Goal: Task Accomplishment & Management: Manage account settings

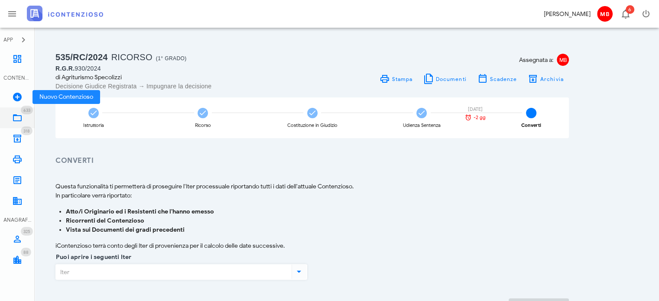
scroll to position [63, 0]
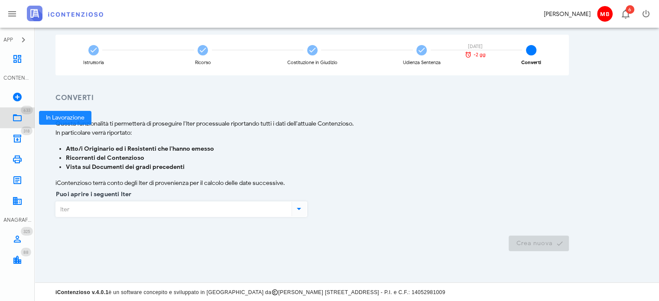
click at [21, 119] on icon at bounding box center [17, 118] width 10 height 10
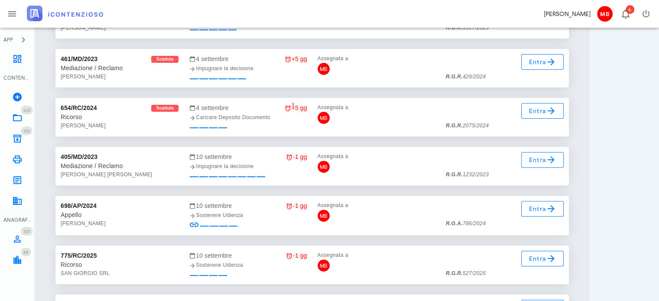
scroll to position [10172, 0]
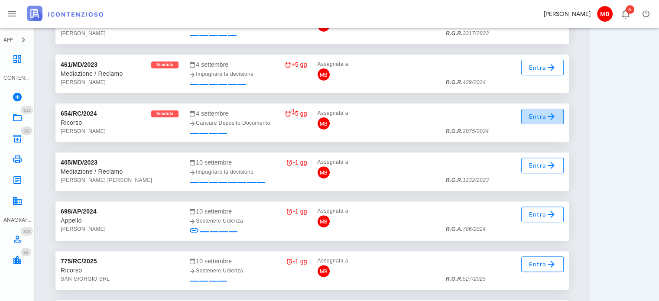
click at [540, 119] on span "Entra" at bounding box center [543, 116] width 28 height 10
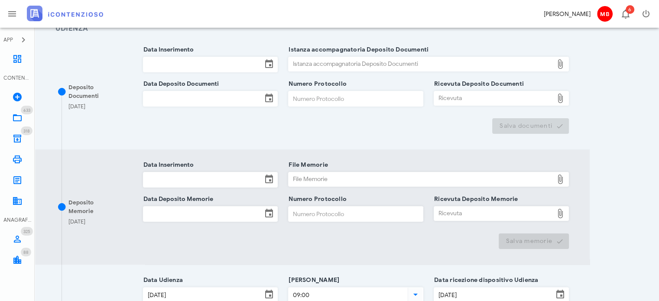
scroll to position [260, 0]
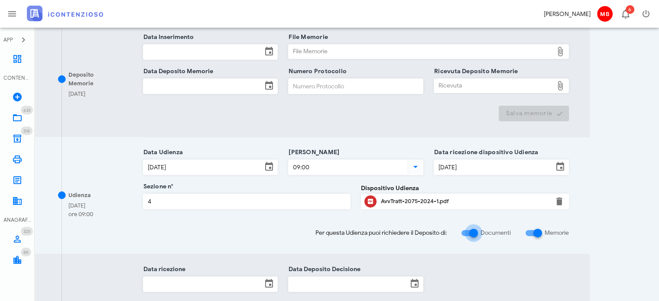
click at [469, 232] on div at bounding box center [473, 233] width 15 height 15
checkbox input "false"
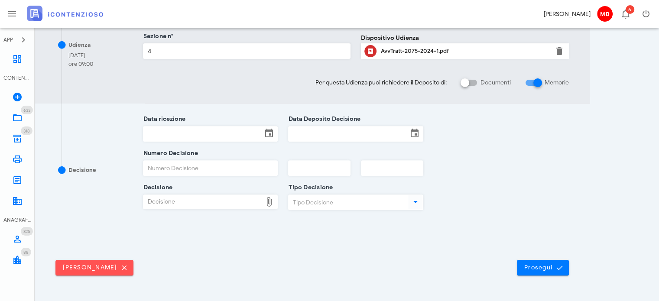
scroll to position [319, 0]
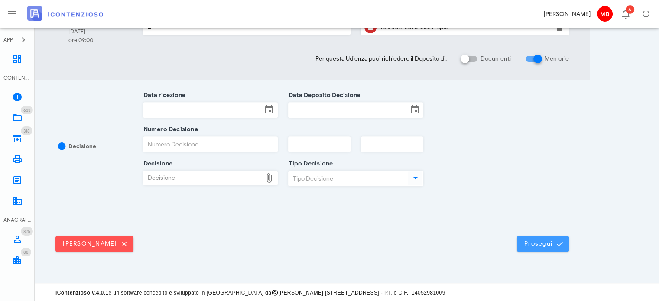
click at [537, 245] on span "Prosegui" at bounding box center [543, 244] width 38 height 8
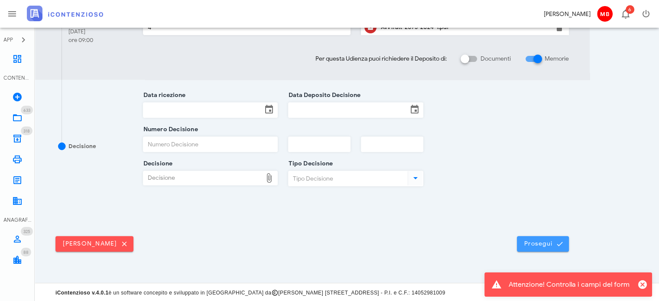
click at [529, 243] on span "Prosegui" at bounding box center [543, 244] width 38 height 8
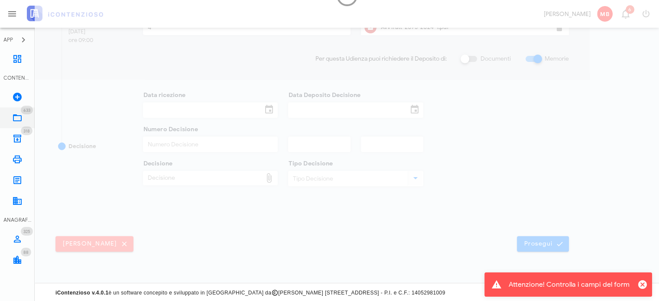
scroll to position [0, 0]
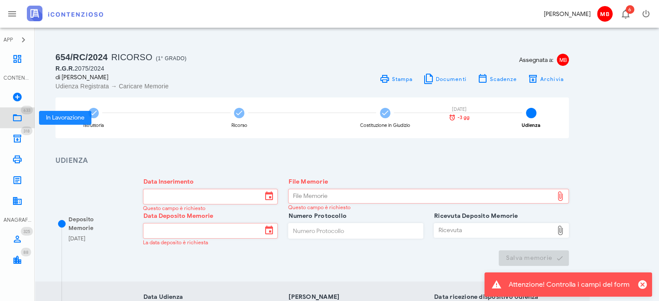
click at [14, 117] on icon at bounding box center [17, 118] width 10 height 10
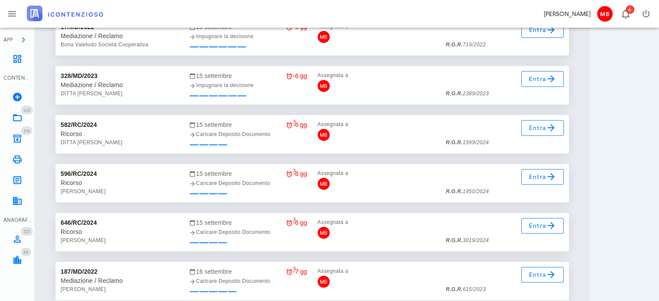
scroll to position [11060, 0]
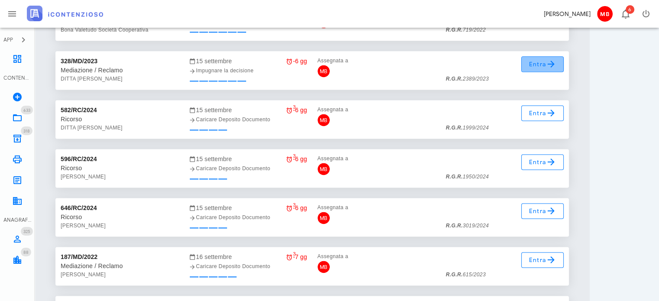
click at [539, 66] on span "Entra" at bounding box center [543, 64] width 28 height 10
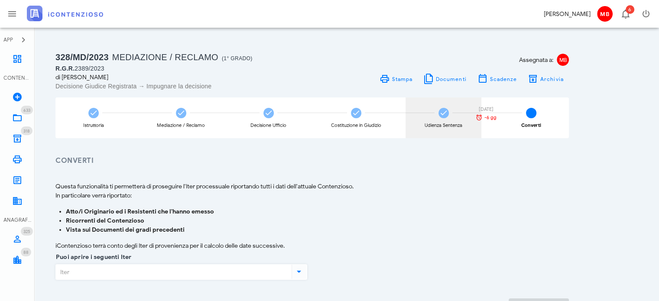
click at [444, 123] on div "Udienza Sentenza" at bounding box center [444, 125] width 38 height 5
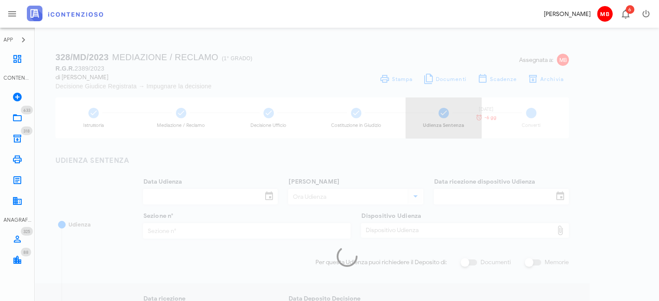
type input "[DATE]"
type input "09:00"
type input "[DATE]"
type input "3"
checkbox input "true"
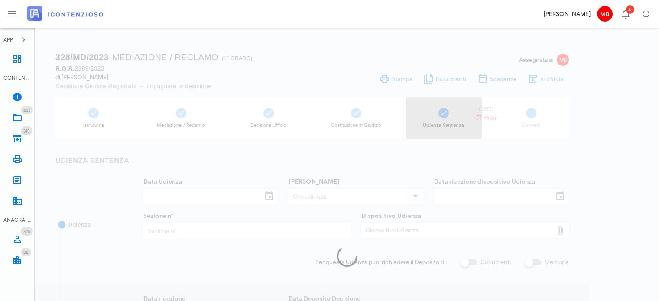
type input "[DATE]"
type input "399"
type input "2025"
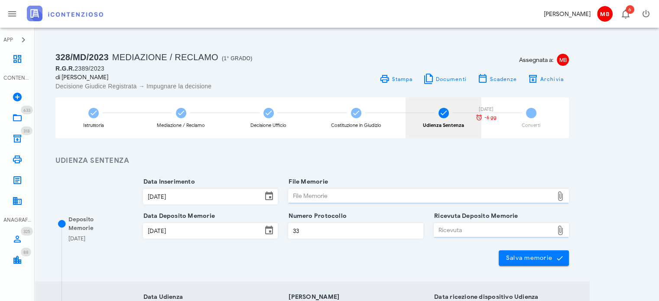
type input "Sentenza"
type input "Favorevole"
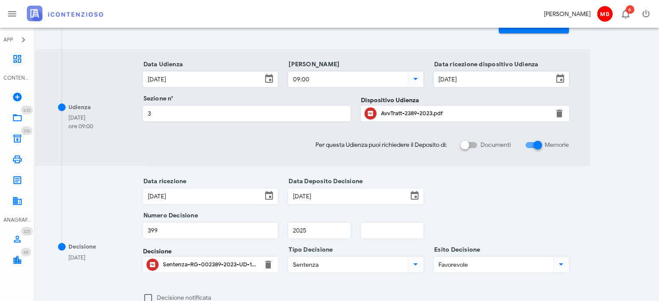
scroll to position [303, 0]
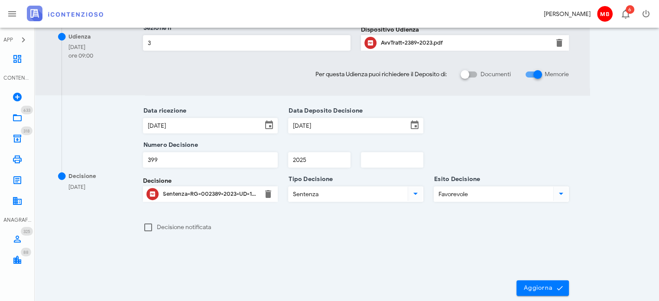
click at [185, 194] on div "Sentenza-RG-002389-2023-UD-15012025.pdf" at bounding box center [210, 194] width 95 height 7
click at [18, 60] on icon at bounding box center [17, 59] width 10 height 10
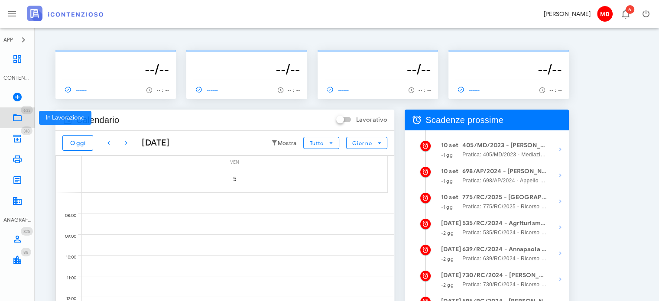
click at [13, 118] on icon at bounding box center [17, 118] width 10 height 10
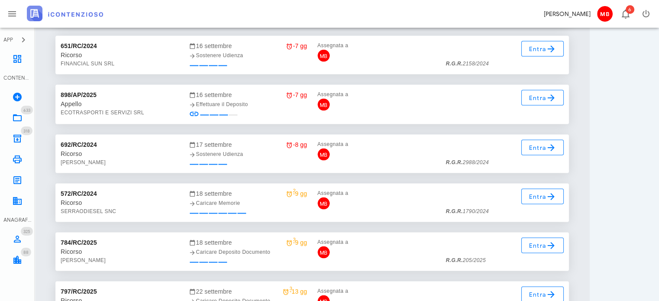
scroll to position [11561, 0]
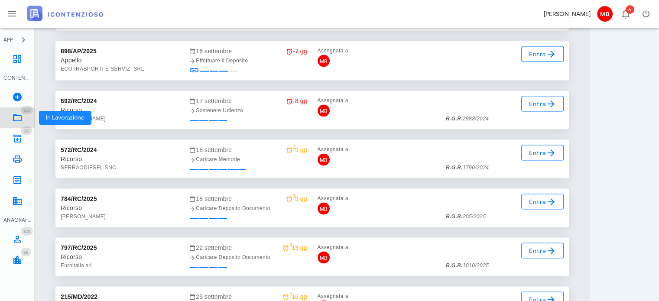
click at [17, 119] on icon at bounding box center [17, 118] width 10 height 10
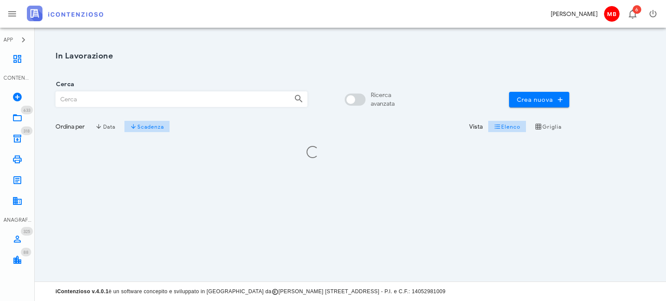
click at [107, 107] on div "Cerca" at bounding box center [181, 99] width 252 height 17
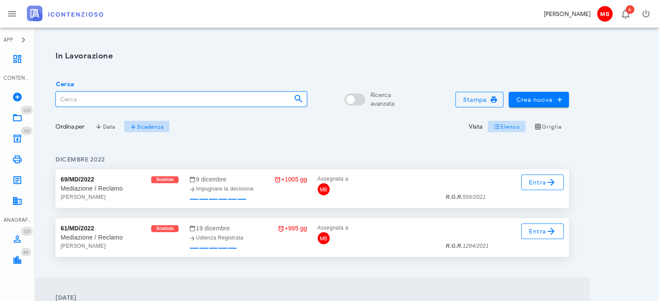
click at [102, 101] on input "Cerca" at bounding box center [171, 99] width 231 height 15
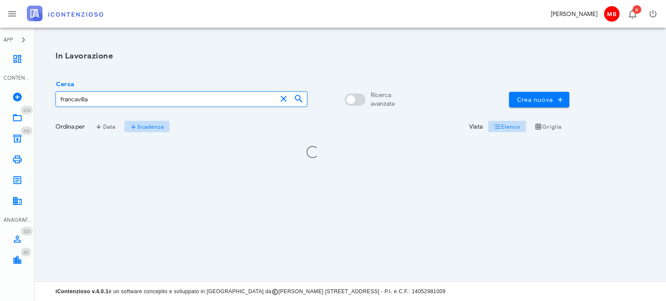
type input "francavilla"
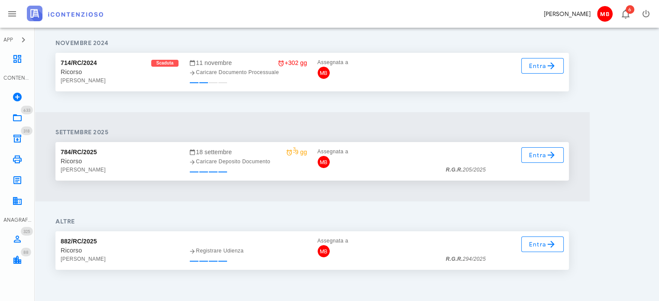
scroll to position [130, 0]
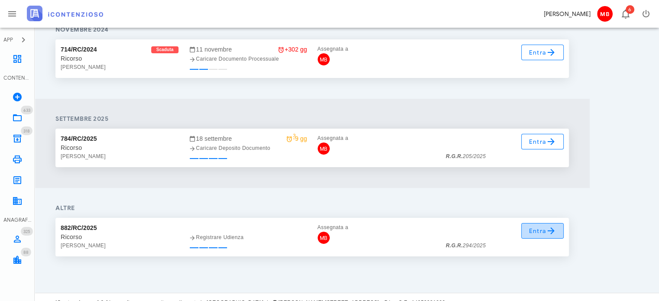
click at [550, 231] on icon at bounding box center [551, 231] width 10 height 10
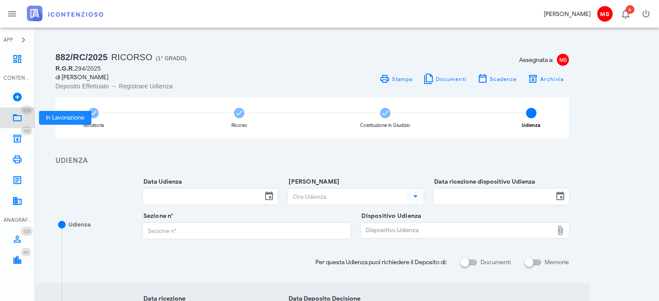
click at [17, 119] on icon at bounding box center [17, 118] width 10 height 10
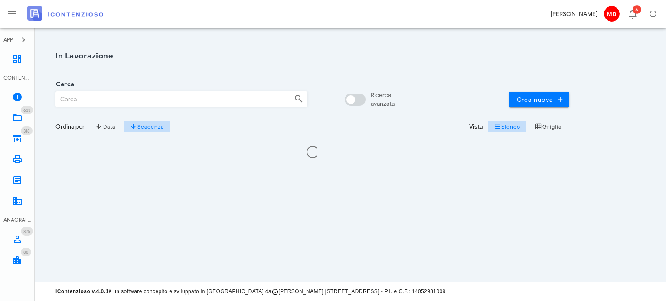
click at [89, 101] on input "Cerca" at bounding box center [171, 99] width 231 height 15
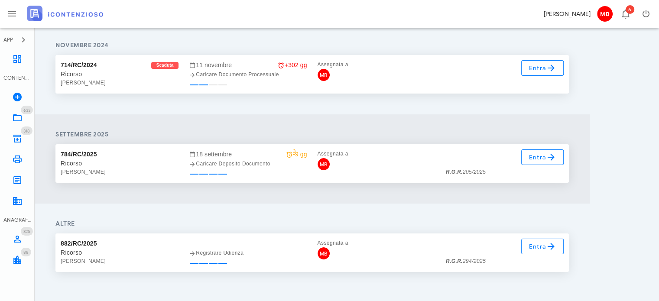
scroll to position [141, 0]
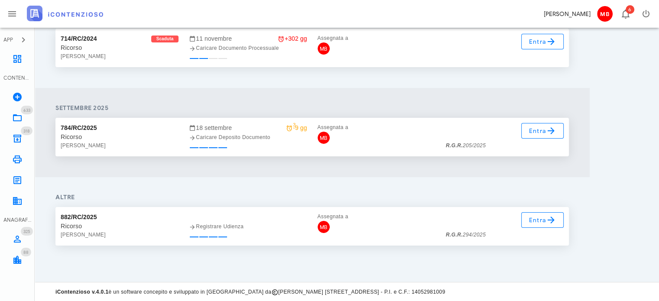
type input "francavilla"
click at [546, 224] on span "Entra" at bounding box center [543, 220] width 28 height 10
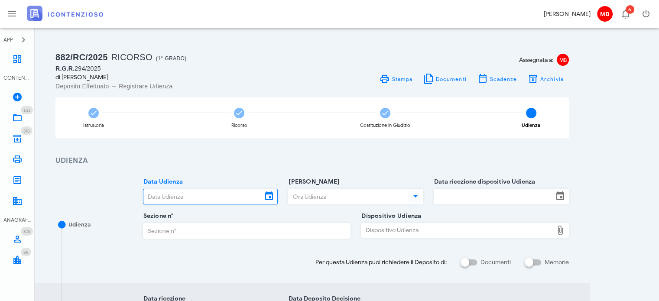
click at [212, 199] on input "Data Udienza" at bounding box center [202, 196] width 119 height 15
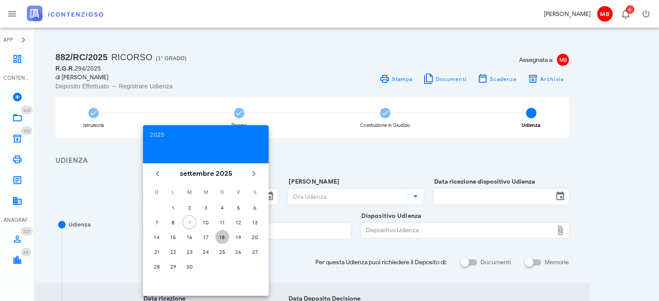
click at [225, 237] on div "18" at bounding box center [222, 237] width 14 height 7
type input "[DATE]"
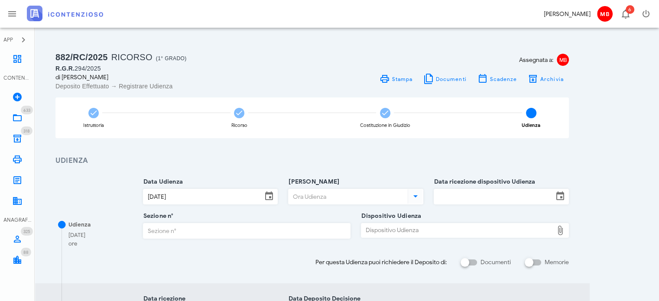
click at [333, 200] on input "[PERSON_NAME]" at bounding box center [347, 196] width 117 height 15
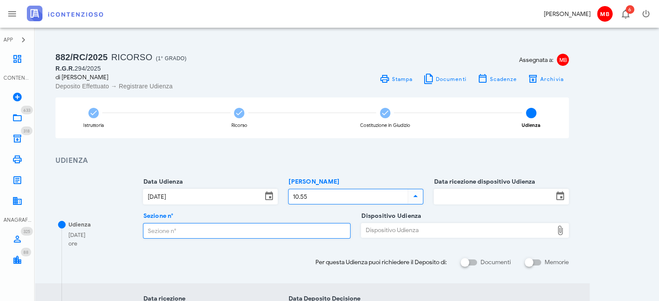
click at [270, 232] on input "Sezione n°" at bounding box center [246, 231] width 207 height 15
click at [415, 196] on icon at bounding box center [415, 196] width 10 height 10
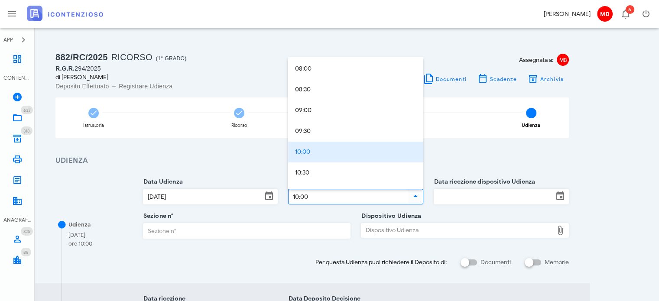
scroll to position [378, 0]
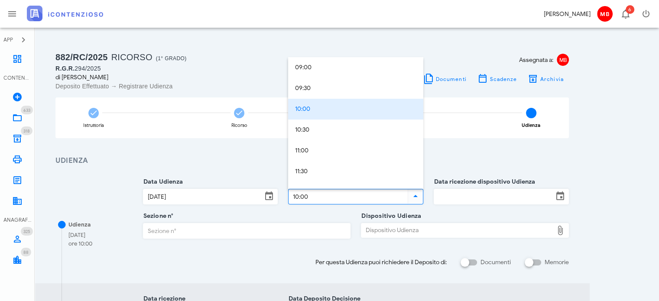
click at [317, 132] on div "10:30" at bounding box center [355, 130] width 121 height 7
type input "10:30"
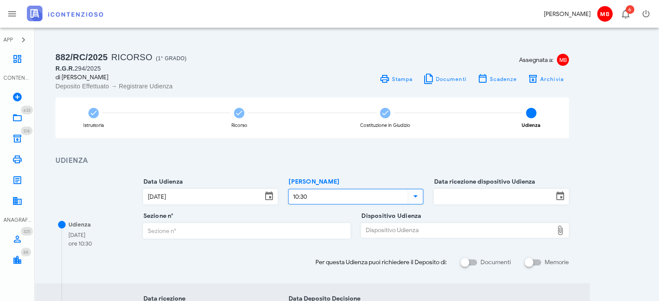
click at [439, 200] on input "Data ricezione dispositivo Udienza" at bounding box center [493, 196] width 119 height 15
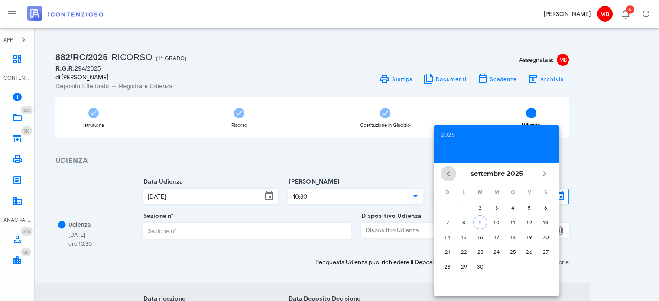
click at [445, 175] on icon "Il mese scorso" at bounding box center [448, 174] width 10 height 10
click at [530, 221] on div "11" at bounding box center [529, 222] width 14 height 7
type input "11/07/2025"
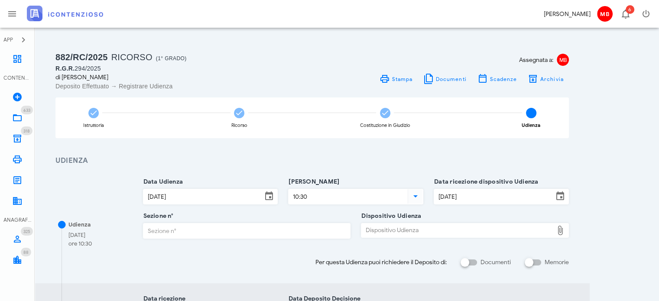
click at [417, 232] on div "Dispositivo Udienza" at bounding box center [457, 231] width 192 height 14
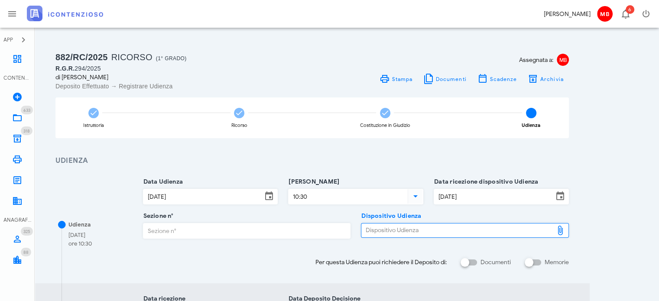
type input "C:\fakepath\AvvTratt___294_2025.pdf"
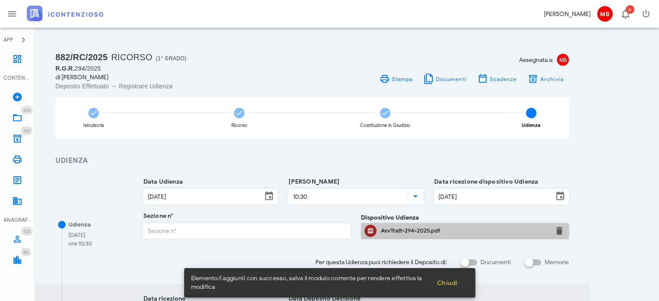
click at [384, 229] on div "AvvTratt-294-2025.pdf" at bounding box center [465, 231] width 168 height 7
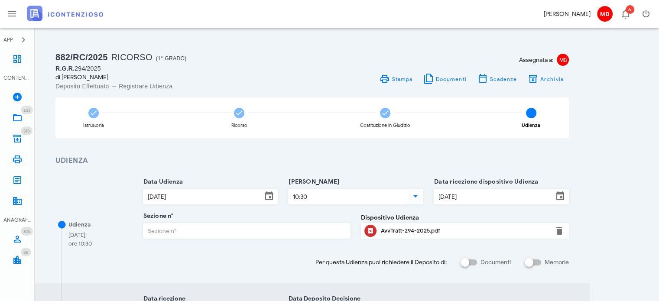
click at [241, 232] on input "Sezione n°" at bounding box center [246, 231] width 207 height 15
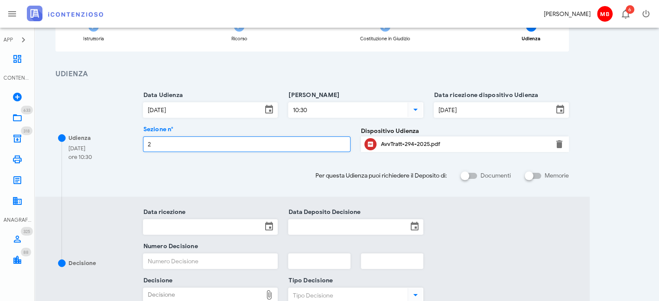
scroll to position [204, 0]
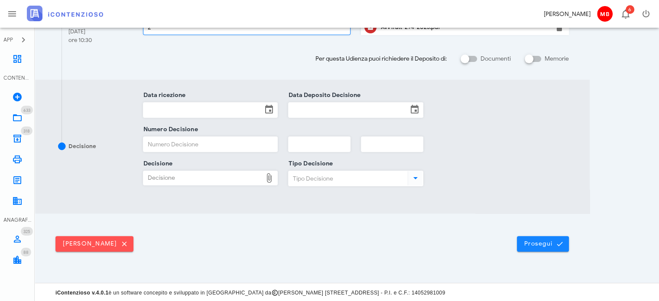
type input "2"
click at [525, 244] on span "Prosegui" at bounding box center [543, 244] width 38 height 8
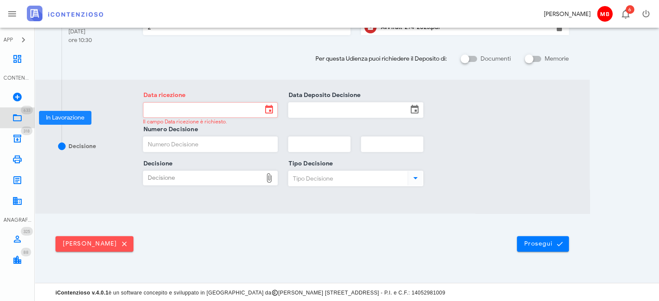
click at [21, 114] on icon at bounding box center [17, 118] width 10 height 10
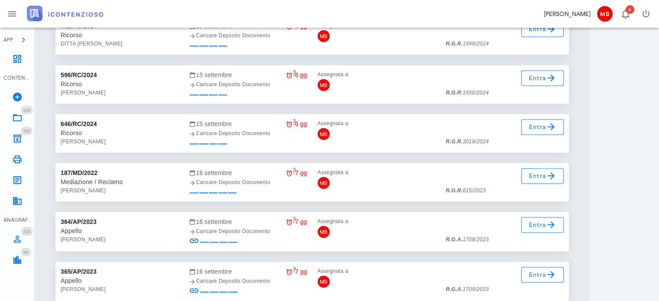
scroll to position [10980, 0]
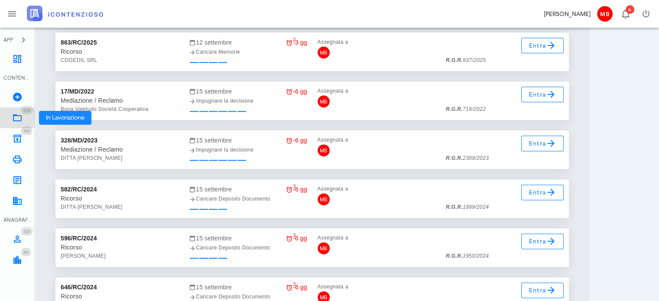
click at [19, 116] on icon at bounding box center [17, 118] width 10 height 10
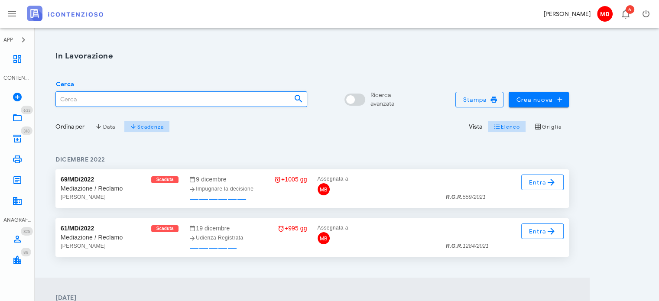
click at [102, 97] on input "Cerca" at bounding box center [171, 99] width 231 height 15
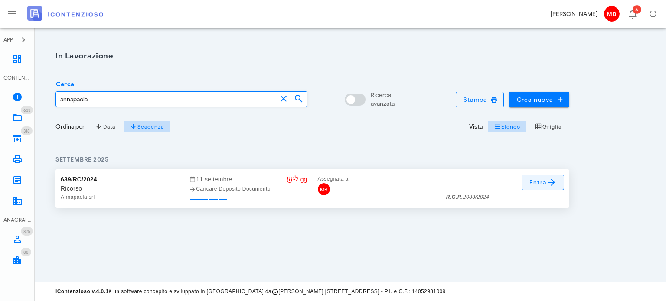
type input "annapaola"
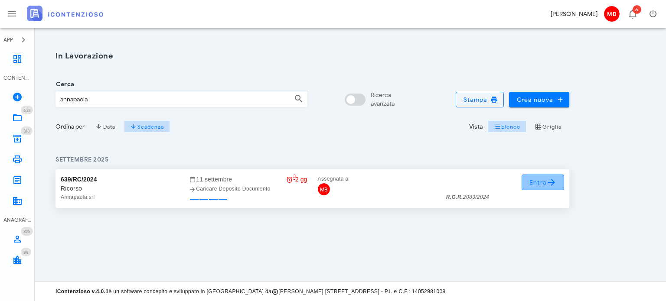
click at [544, 180] on span "Entra" at bounding box center [543, 182] width 28 height 10
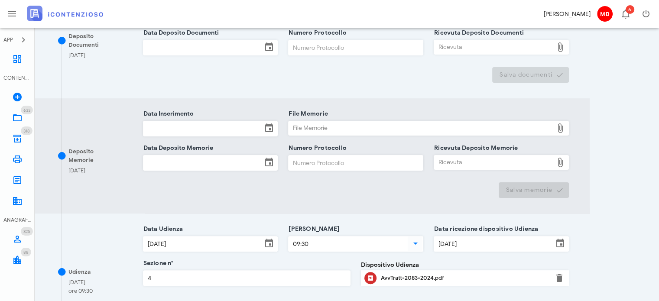
scroll to position [260, 0]
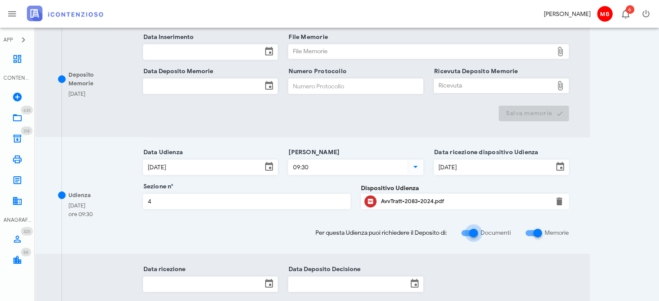
click at [473, 231] on div at bounding box center [473, 233] width 15 height 15
checkbox input "false"
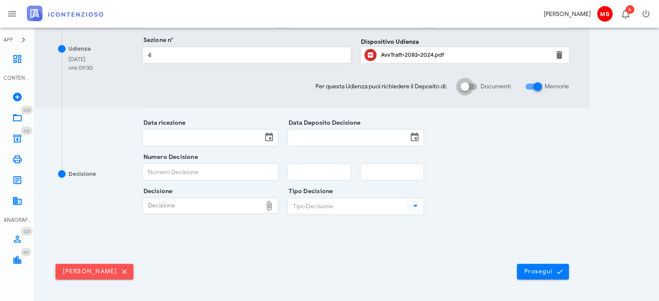
scroll to position [319, 0]
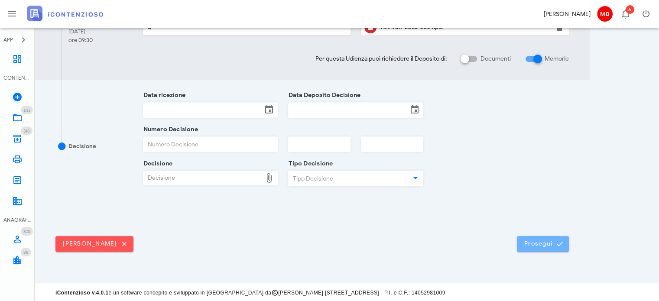
click at [545, 240] on span "Prosegui" at bounding box center [543, 244] width 38 height 8
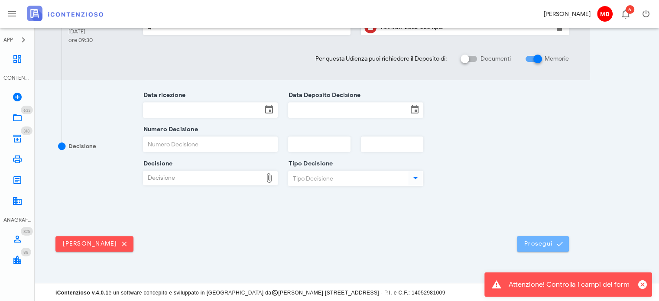
click at [532, 244] on span "Prosegui" at bounding box center [543, 244] width 38 height 8
click at [535, 243] on span "Prosegui" at bounding box center [543, 244] width 38 height 8
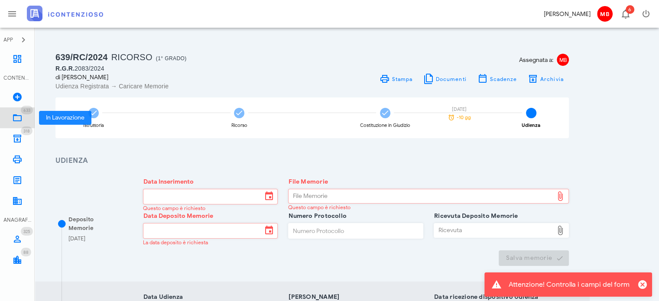
click at [22, 117] on icon at bounding box center [17, 118] width 10 height 10
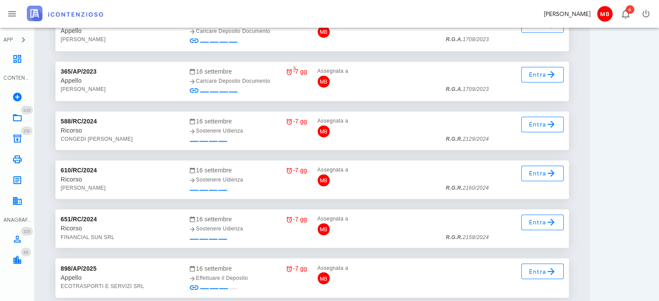
scroll to position [11190, 0]
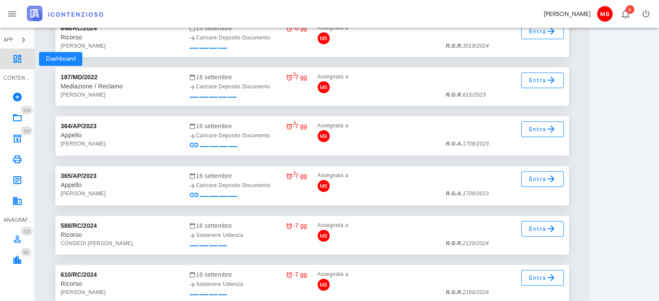
click at [13, 60] on icon at bounding box center [17, 59] width 10 height 10
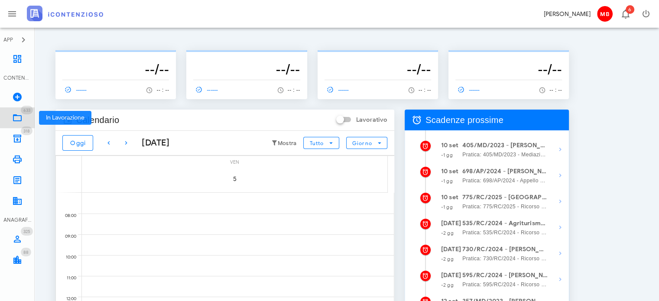
click at [19, 117] on icon at bounding box center [17, 118] width 10 height 10
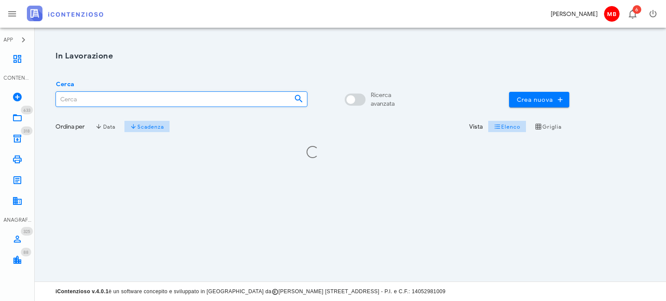
drag, startPoint x: 0, startPoint y: 0, endPoint x: 114, endPoint y: 99, distance: 150.8
click at [114, 99] on input "Cerca" at bounding box center [171, 99] width 231 height 15
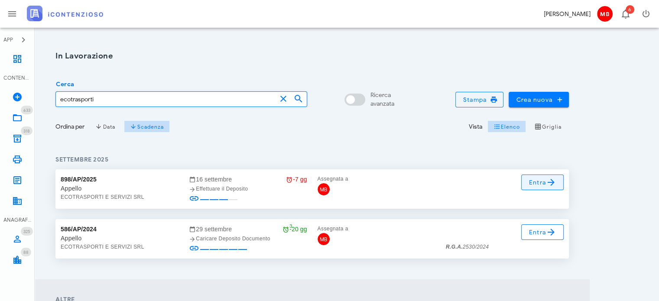
type input "ecotrasporti"
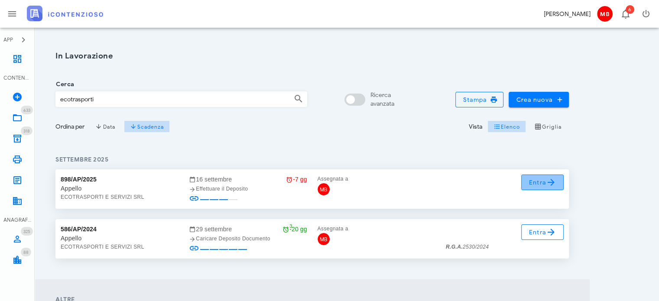
click at [540, 181] on span "Entra" at bounding box center [543, 182] width 28 height 10
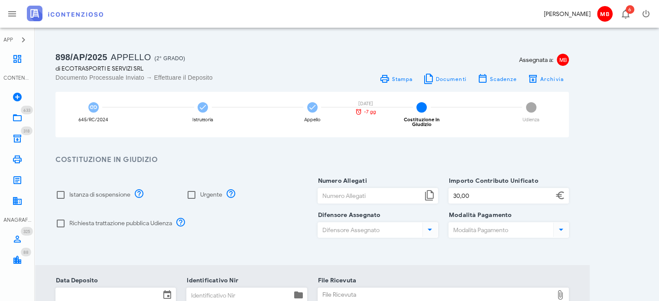
scroll to position [43, 0]
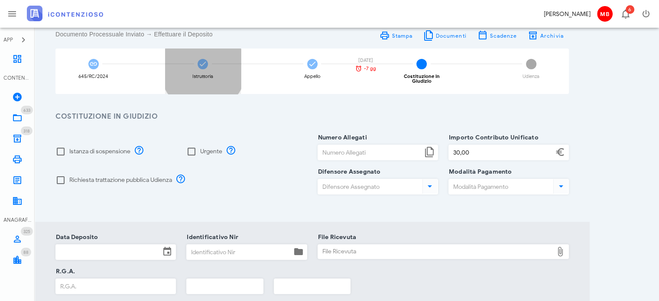
click at [204, 69] on div "Istruttoria" at bounding box center [203, 72] width 76 height 46
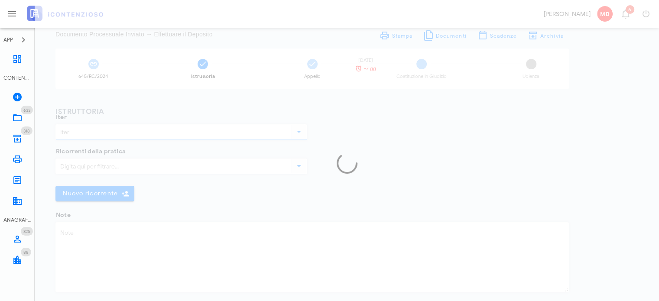
type input "Appello"
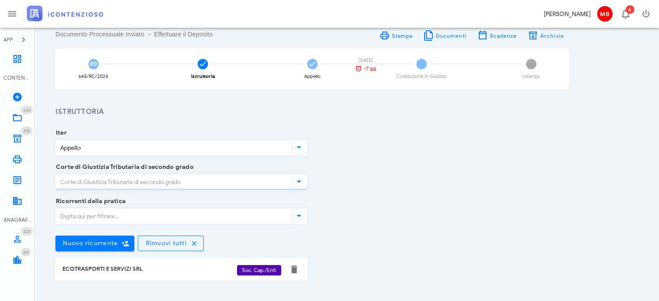
type input "Sicilia - Caltanissetta"
type input "Caltanissetta"
type input "Sentenza"
type input "Sfavorevole"
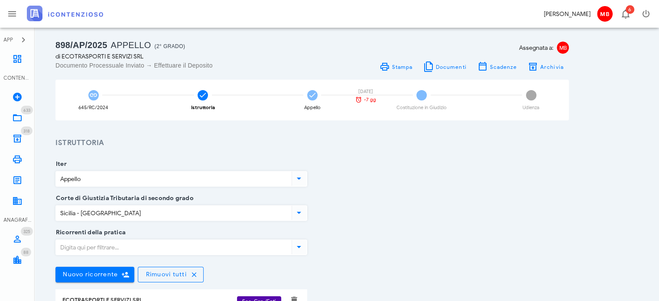
scroll to position [0, 0]
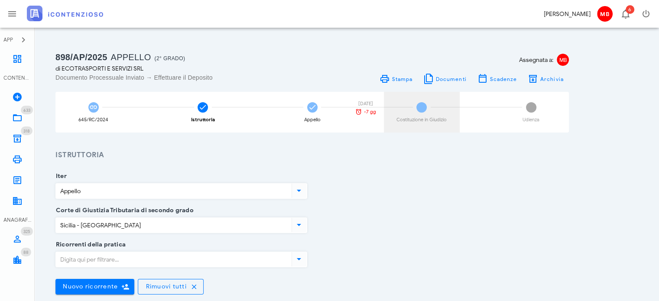
click at [421, 109] on span "4" at bounding box center [421, 107] width 10 height 10
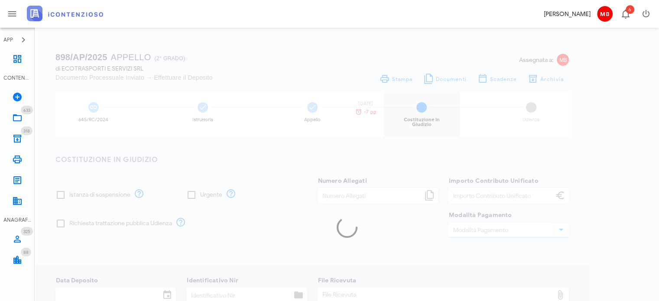
type input "30,00"
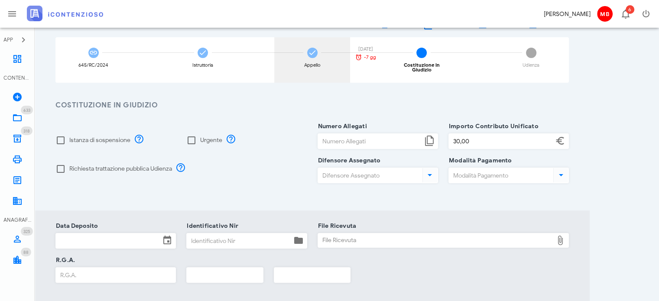
scroll to position [87, 0]
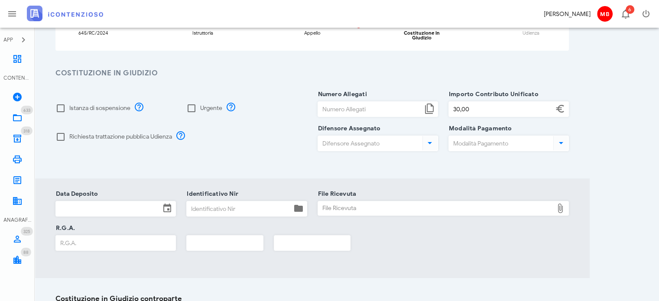
click at [337, 107] on input "Numero Allegati" at bounding box center [370, 109] width 104 height 15
type input "3"
click at [244, 202] on input "Identificativo Nir" at bounding box center [239, 209] width 104 height 15
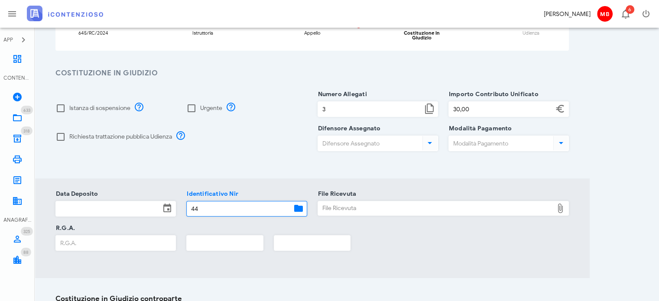
type input "44"
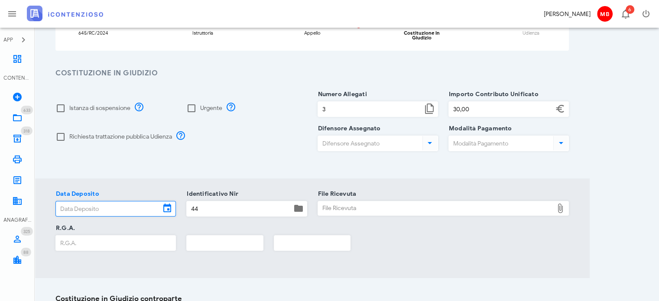
click at [125, 208] on input "Data Deposito" at bounding box center [108, 209] width 104 height 15
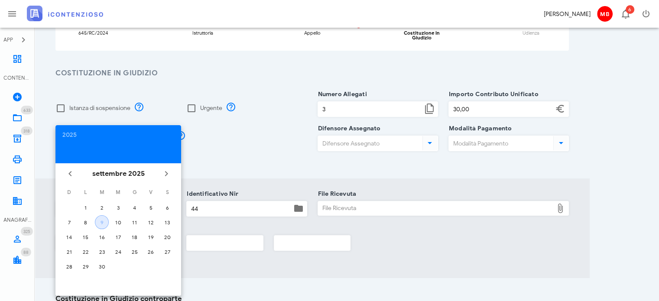
click at [107, 221] on div "9" at bounding box center [101, 222] width 13 height 7
type input "09/09/2025"
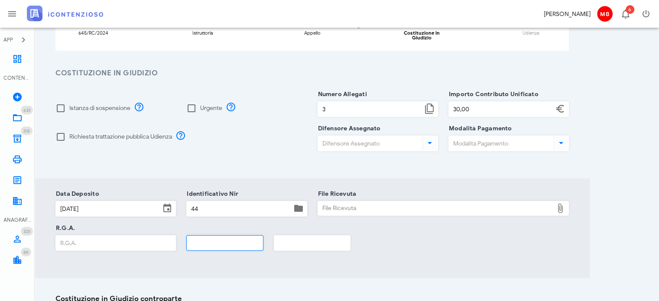
click at [194, 243] on input "text" at bounding box center [225, 243] width 76 height 15
type input "2025"
click at [339, 204] on div "File Ricevuta" at bounding box center [436, 209] width 236 height 14
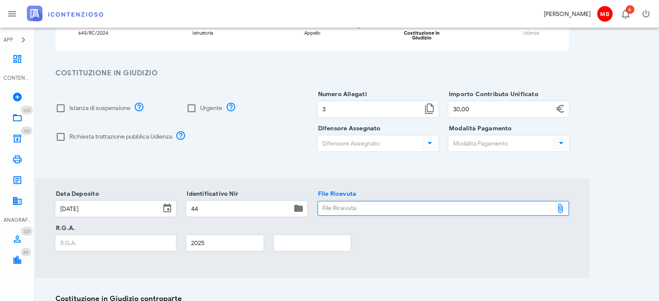
type input "C:\fakepath\NIR_COMPLETA_T-1376852-2025.pdf"
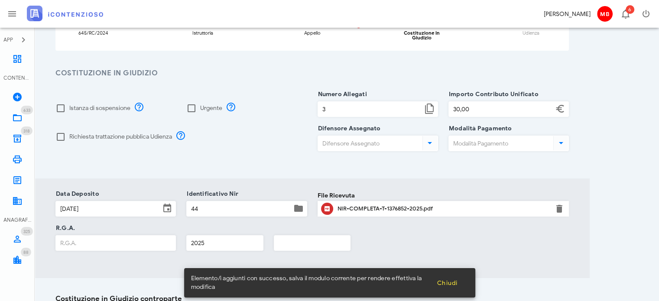
click at [136, 242] on input "R.G.A." at bounding box center [116, 243] width 120 height 15
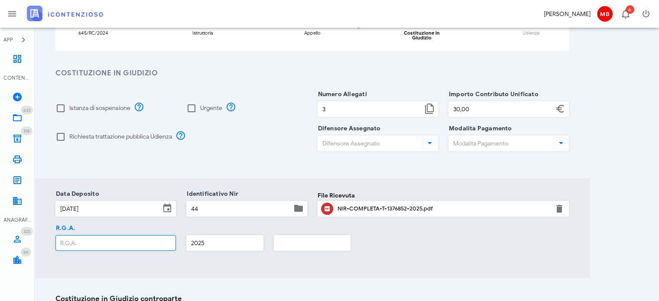
click at [125, 236] on input "R.G.A." at bounding box center [116, 243] width 120 height 15
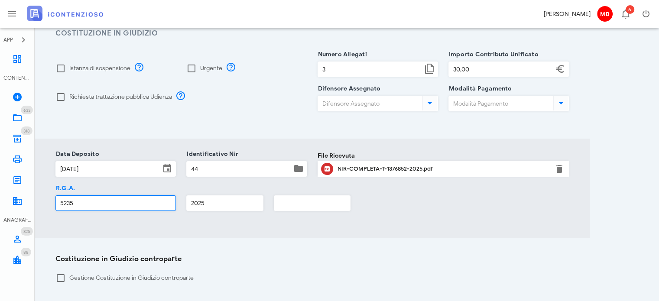
scroll to position [173, 0]
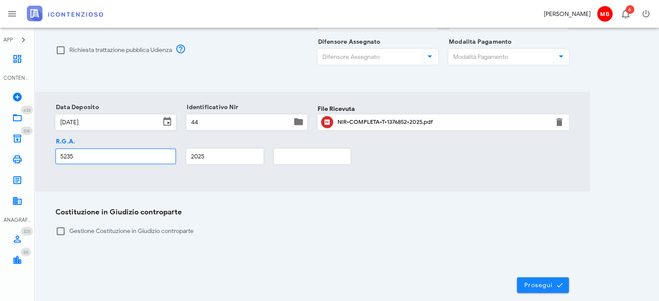
type input "5235"
click at [555, 281] on span "Prosegui" at bounding box center [543, 285] width 38 height 8
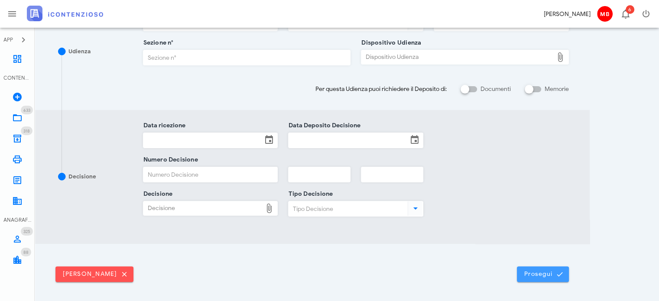
click at [536, 272] on span "Prosegui" at bounding box center [543, 274] width 38 height 8
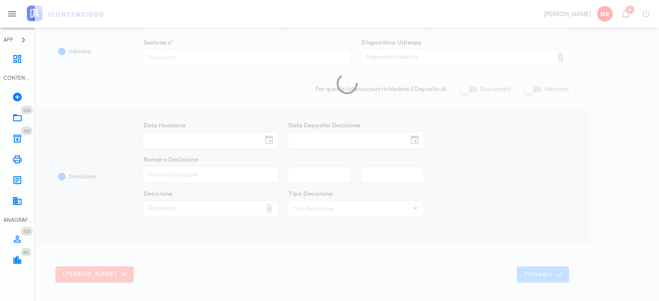
scroll to position [0, 0]
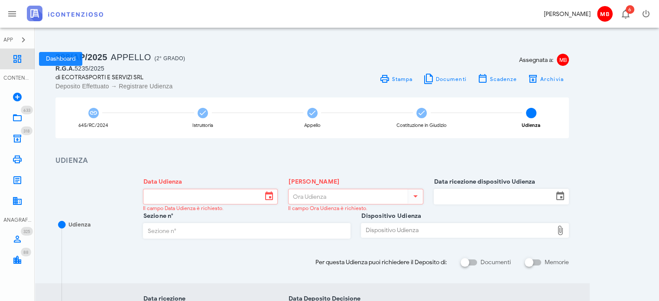
click at [15, 59] on icon at bounding box center [17, 59] width 10 height 10
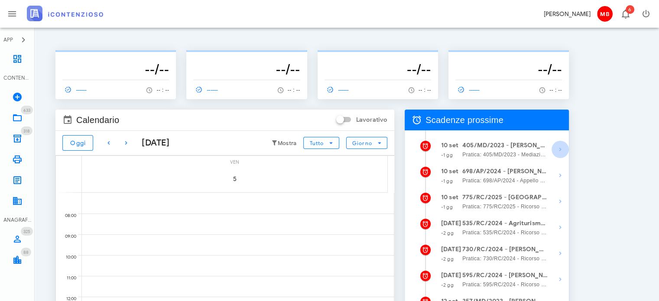
click at [560, 149] on icon "button" at bounding box center [560, 149] width 10 height 10
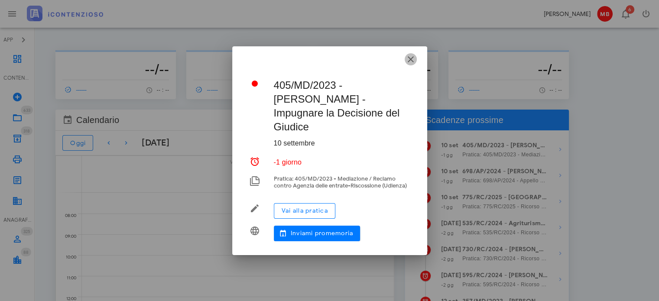
click at [411, 59] on icon "button" at bounding box center [411, 59] width 10 height 10
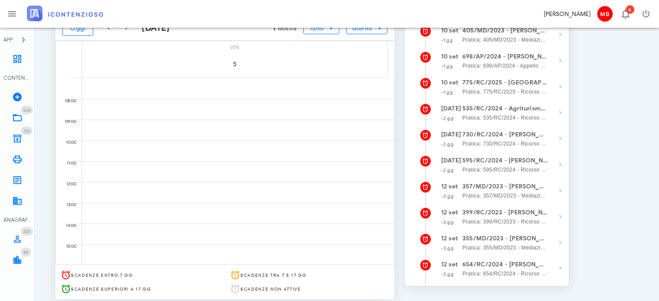
scroll to position [130, 0]
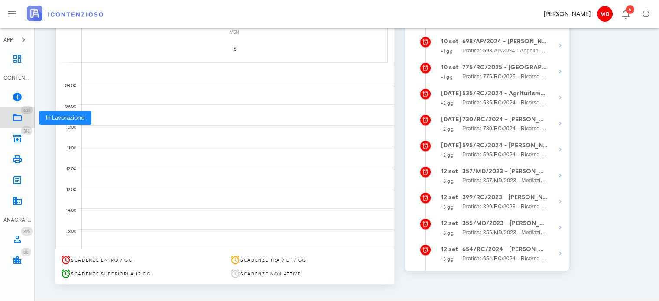
click at [26, 115] on link "633 In Lavorazione 633" at bounding box center [17, 117] width 35 height 21
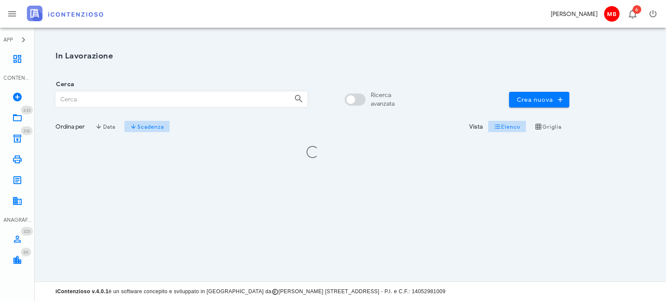
click at [100, 98] on input "Cerca" at bounding box center [171, 99] width 231 height 15
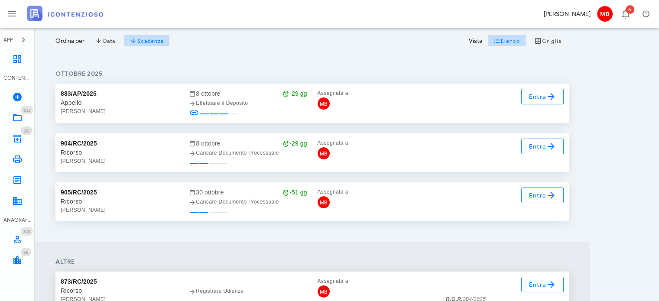
scroll to position [87, 0]
type input "saponaro"
click at [529, 146] on span "Entra" at bounding box center [543, 145] width 28 height 10
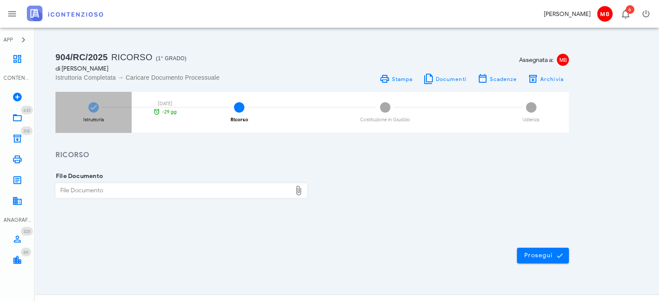
click at [95, 107] on icon at bounding box center [93, 107] width 9 height 9
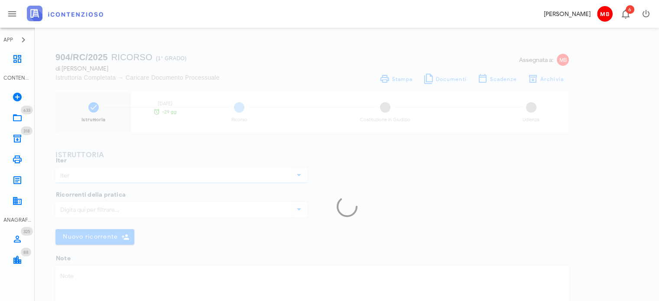
type input "Ricorso"
type textarea "Intimazione 02420259004138575000 notifa pec 9.7.2025"
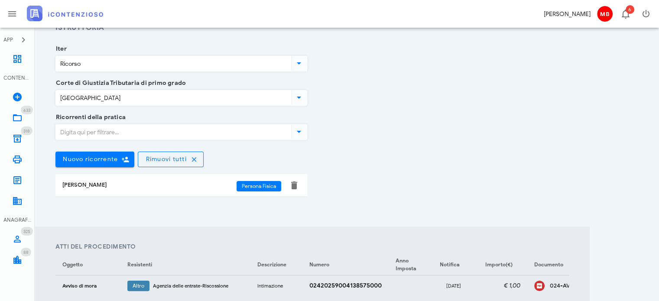
scroll to position [173, 0]
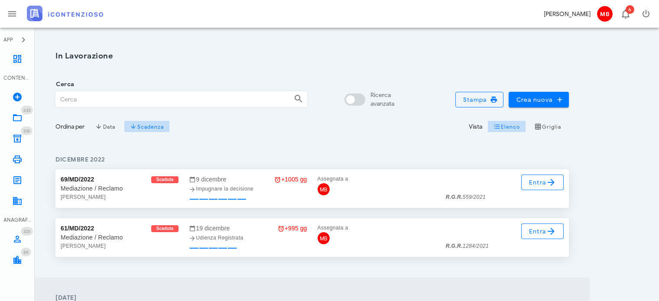
scroll to position [87, 0]
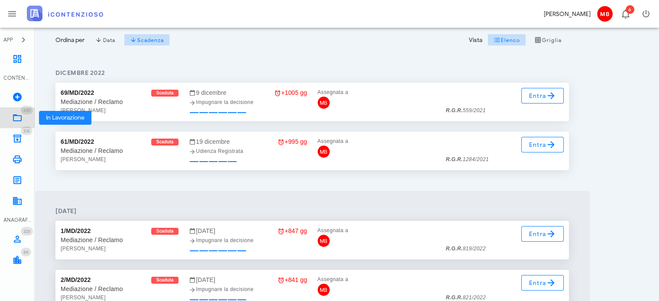
click at [25, 112] on span "633" at bounding box center [26, 110] width 7 height 6
